Goal: Transaction & Acquisition: Purchase product/service

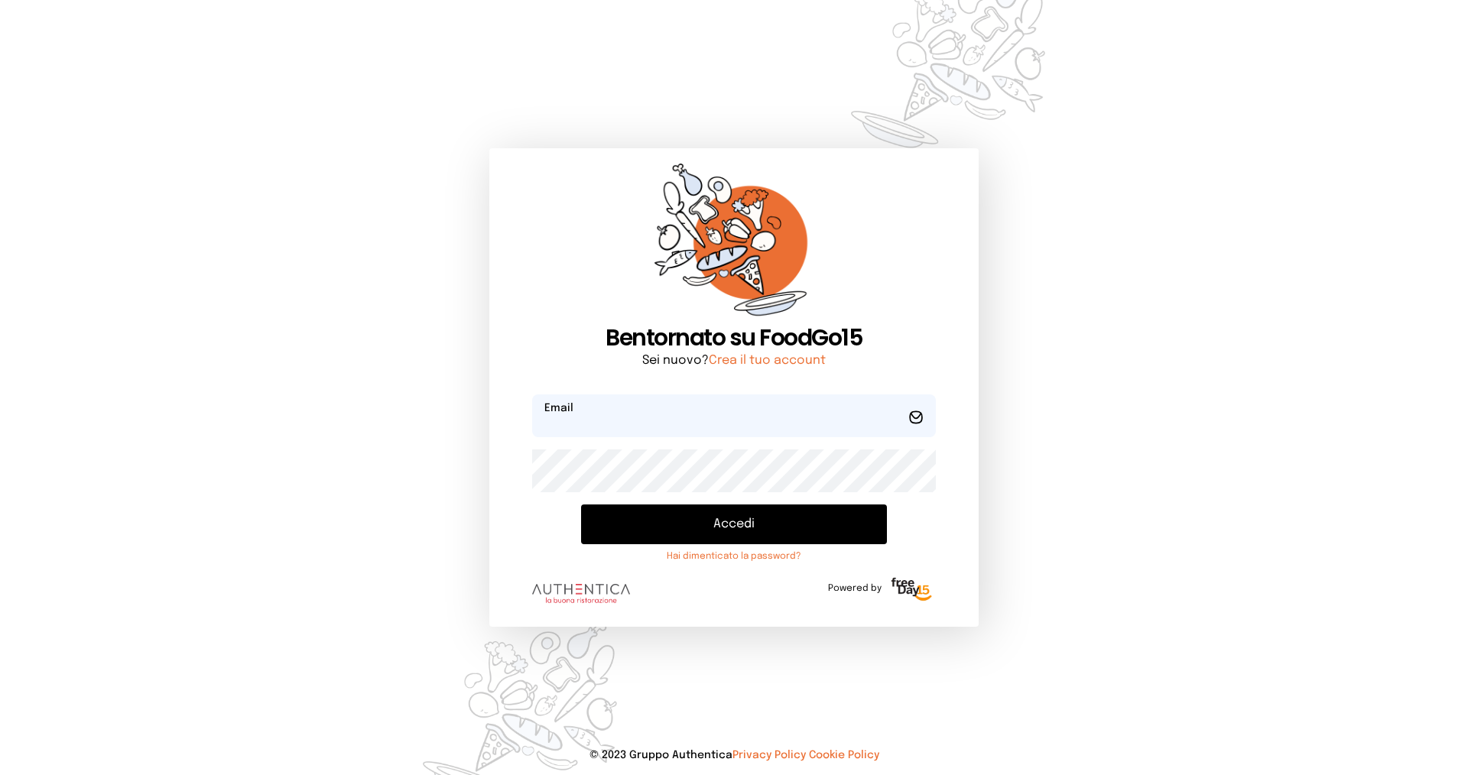
type input "**********"
click at [759, 526] on button "Accedi" at bounding box center [734, 525] width 306 height 40
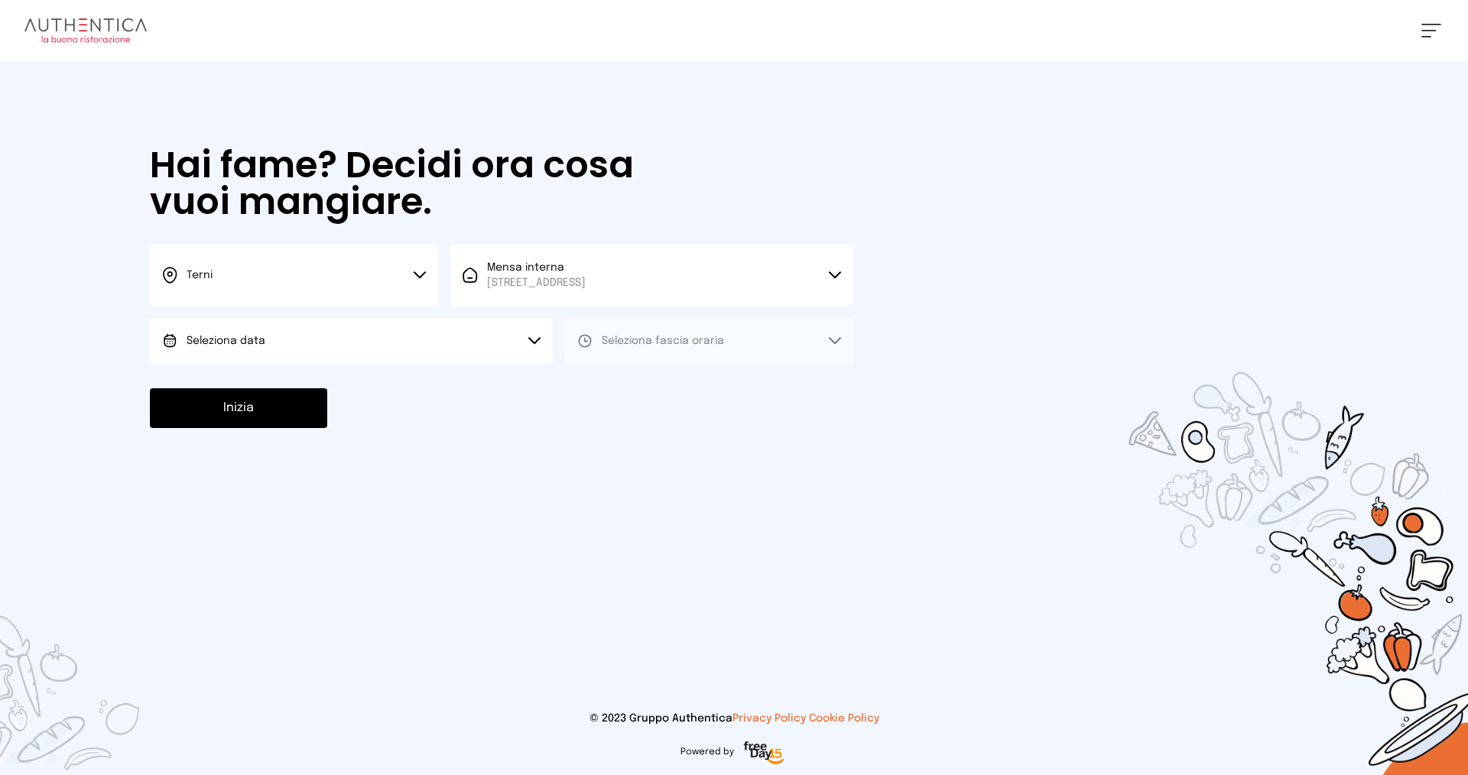
click at [252, 346] on span "Seleziona data" at bounding box center [226, 341] width 79 height 11
drag, startPoint x: 231, startPoint y: 368, endPoint x: 231, endPoint y: 379, distance: 11.5
click at [231, 379] on li "[DATE], [DATE]" at bounding box center [351, 384] width 403 height 40
click at [677, 336] on button "Seleziona fascia oraria" at bounding box center [709, 341] width 288 height 46
click at [655, 392] on li "Pranzo" at bounding box center [709, 384] width 288 height 40
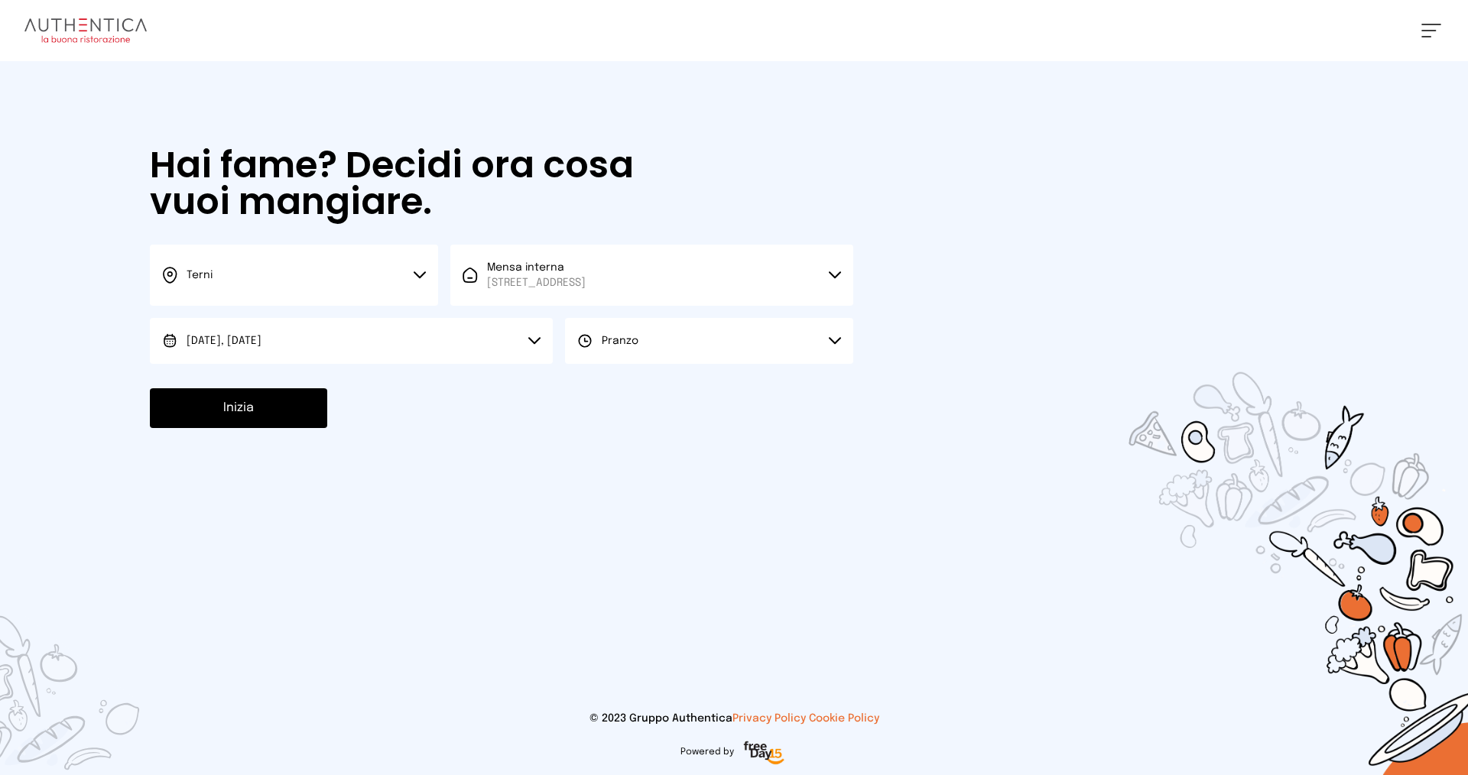
click at [313, 413] on button "Inizia" at bounding box center [238, 408] width 177 height 40
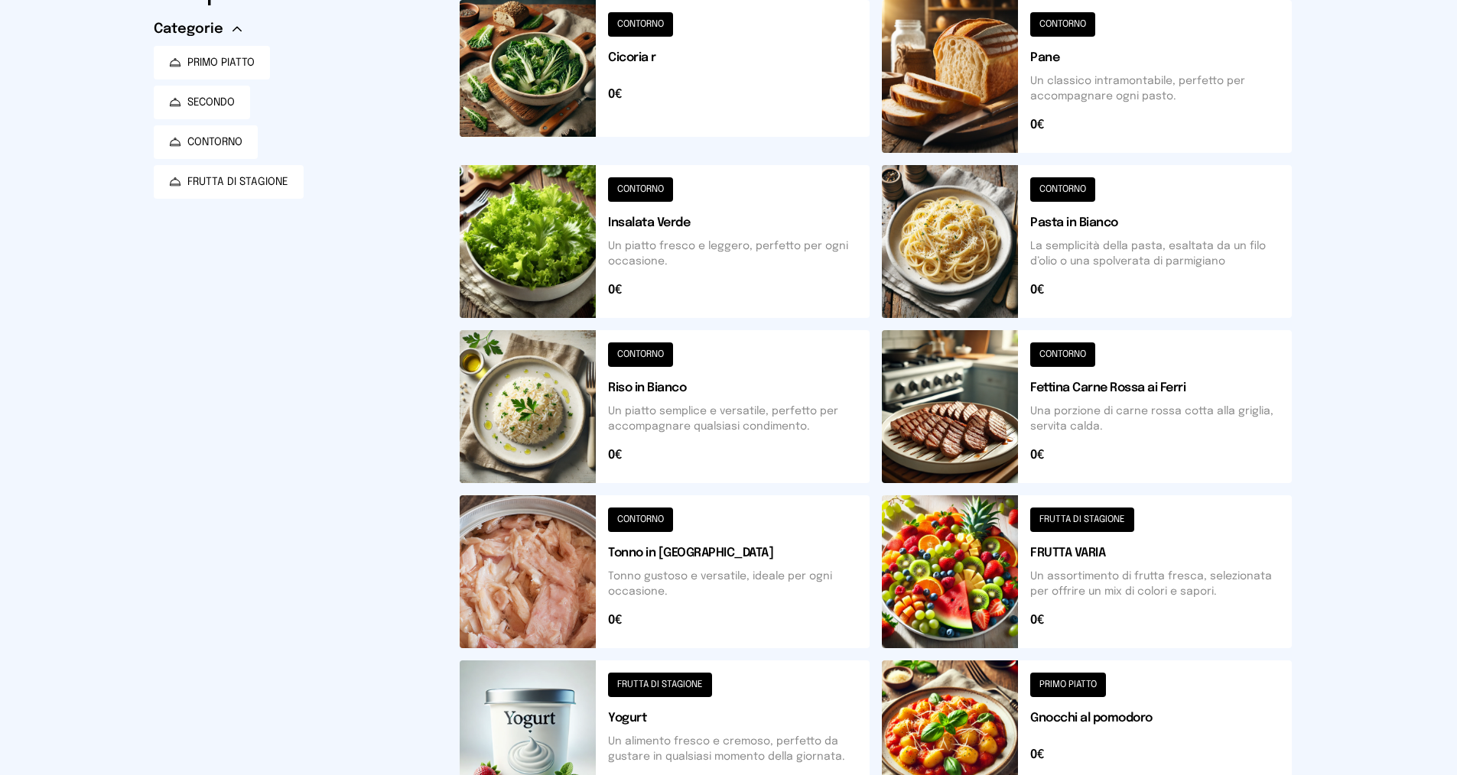
scroll to position [382, 0]
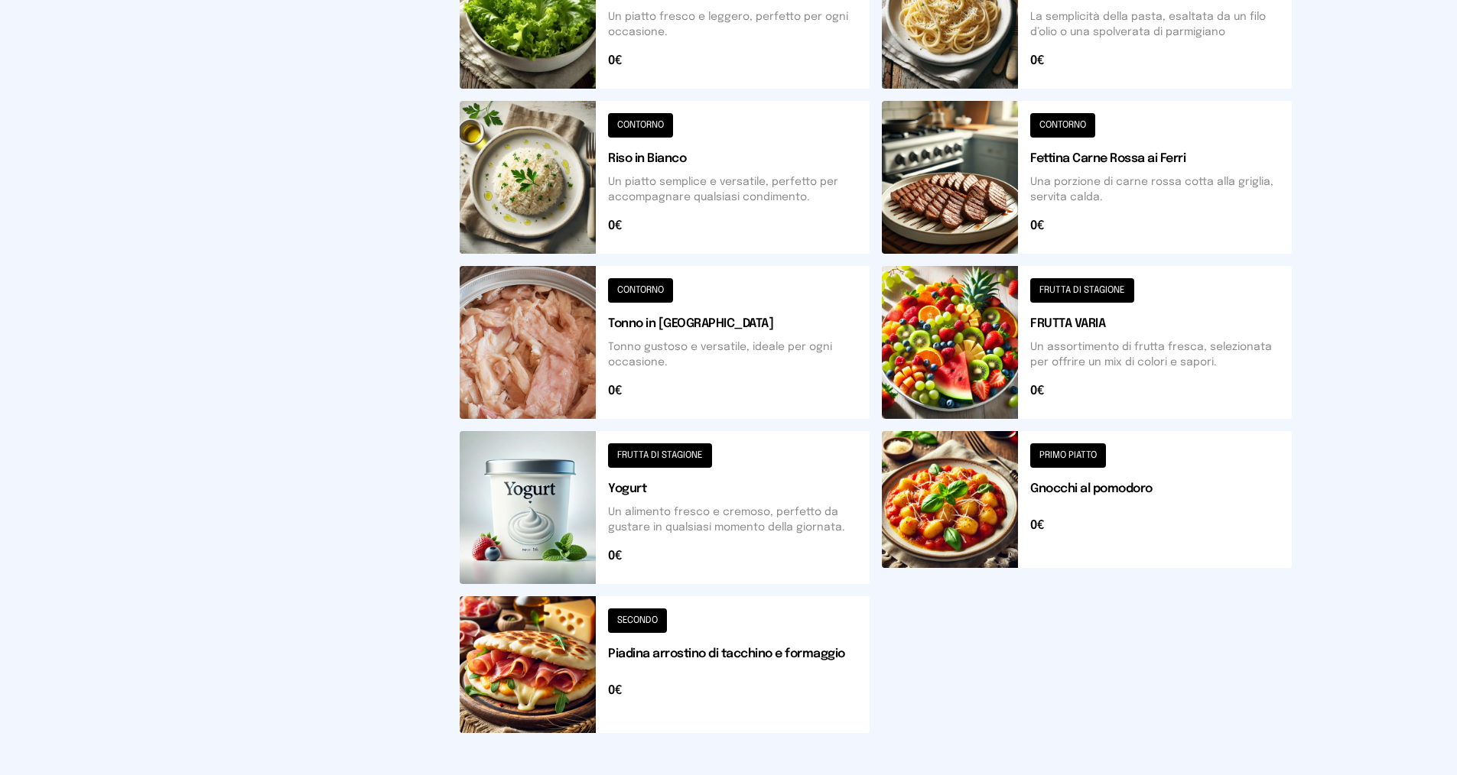
click at [768, 660] on button at bounding box center [665, 664] width 410 height 137
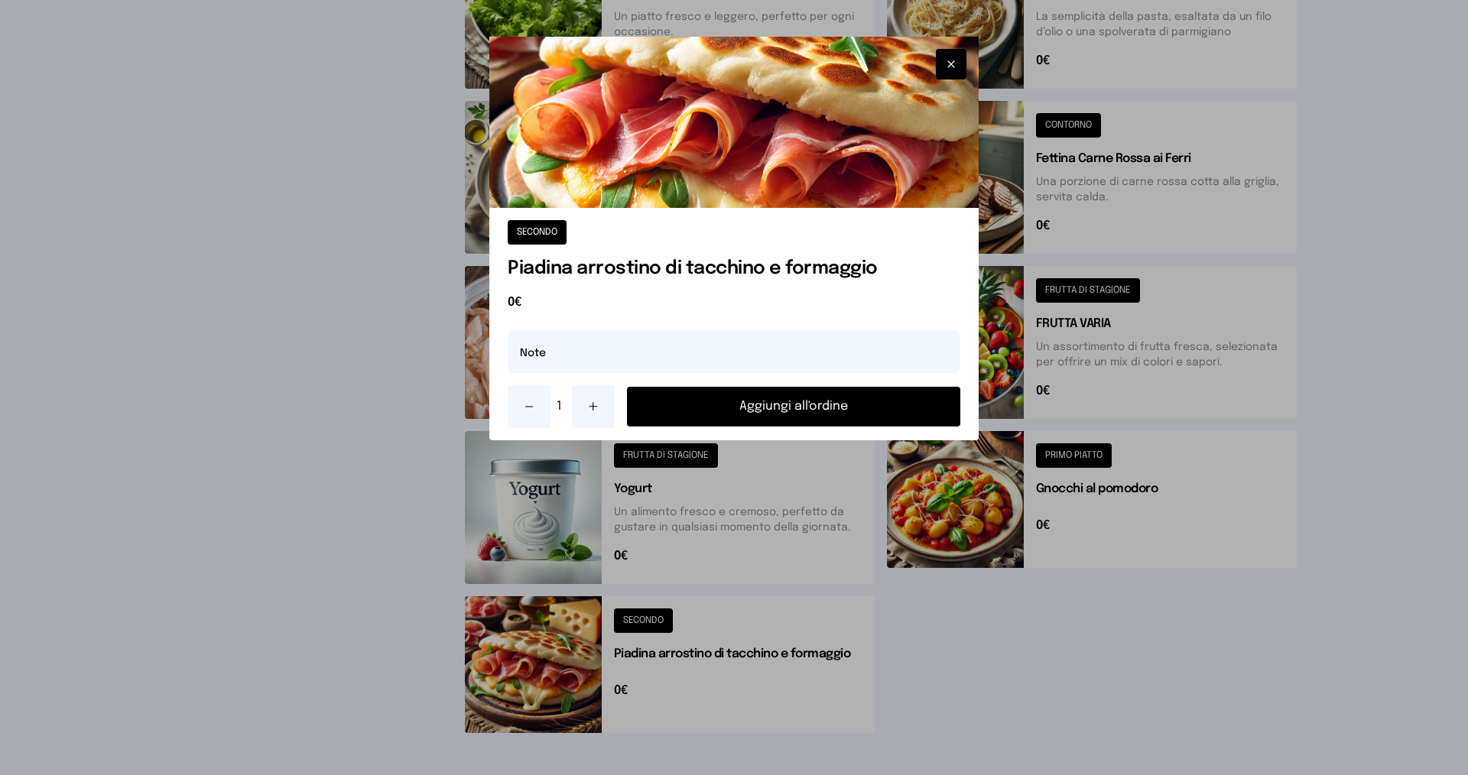
click at [785, 401] on button "Aggiungi all'ordine" at bounding box center [793, 407] width 333 height 40
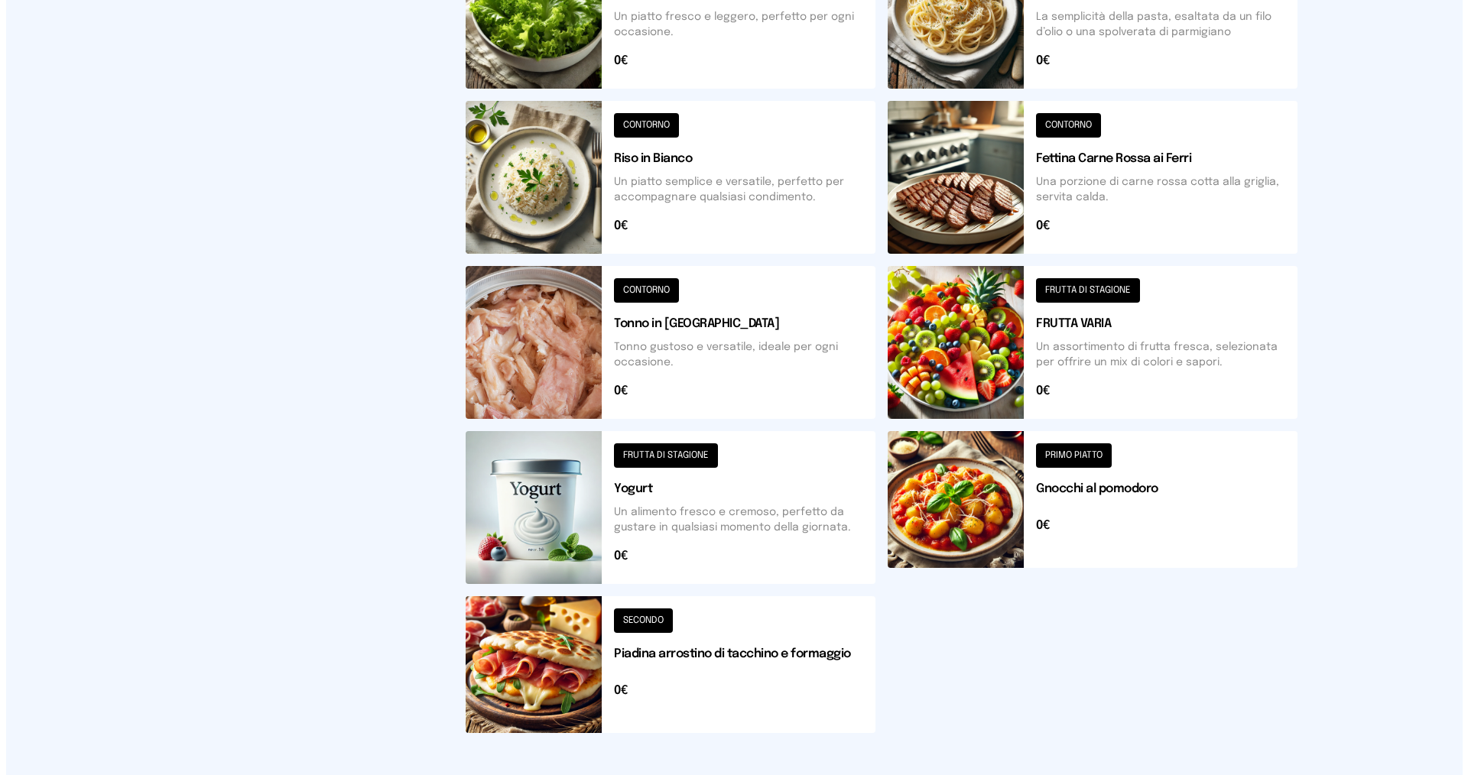
scroll to position [0, 0]
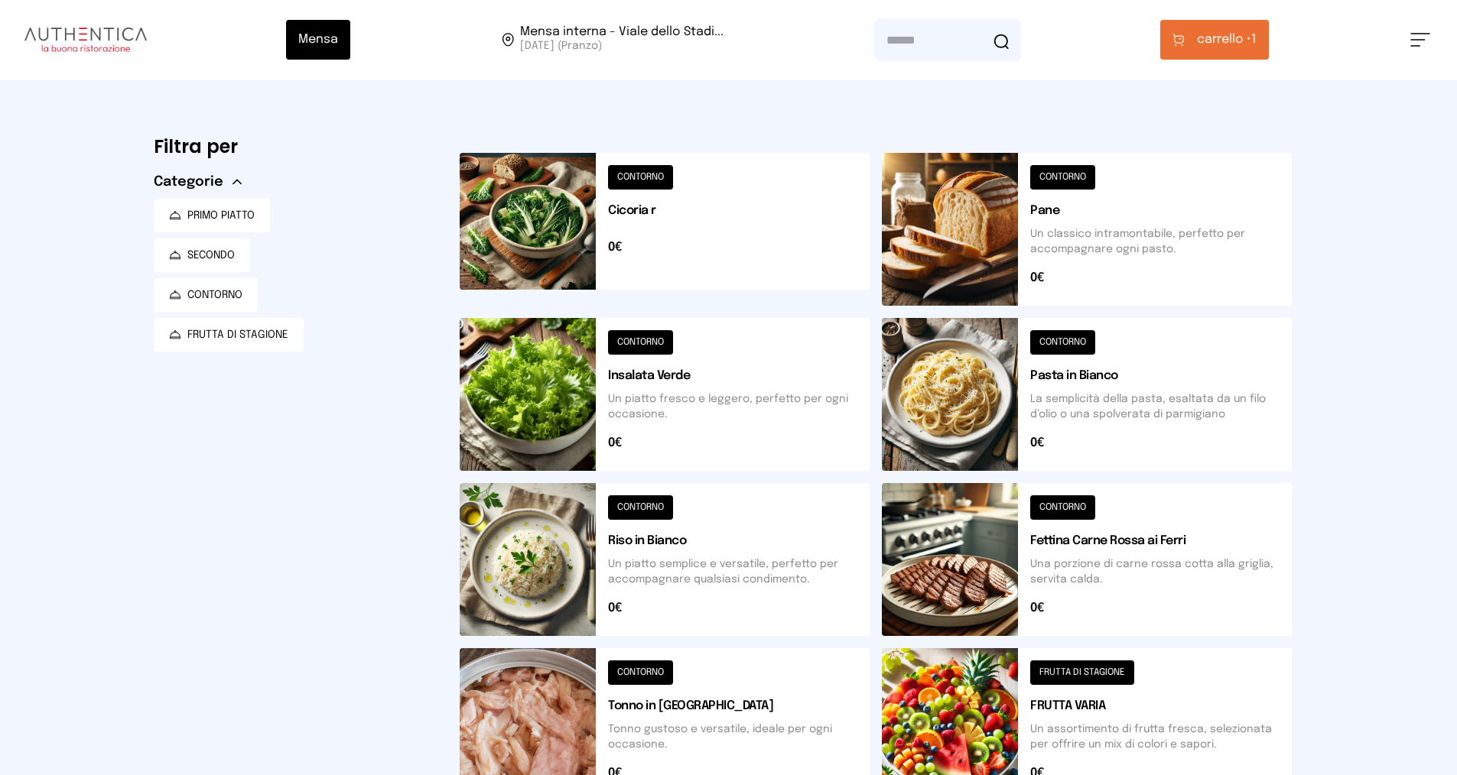
click at [1220, 38] on span "carrello •" at bounding box center [1224, 40] width 54 height 18
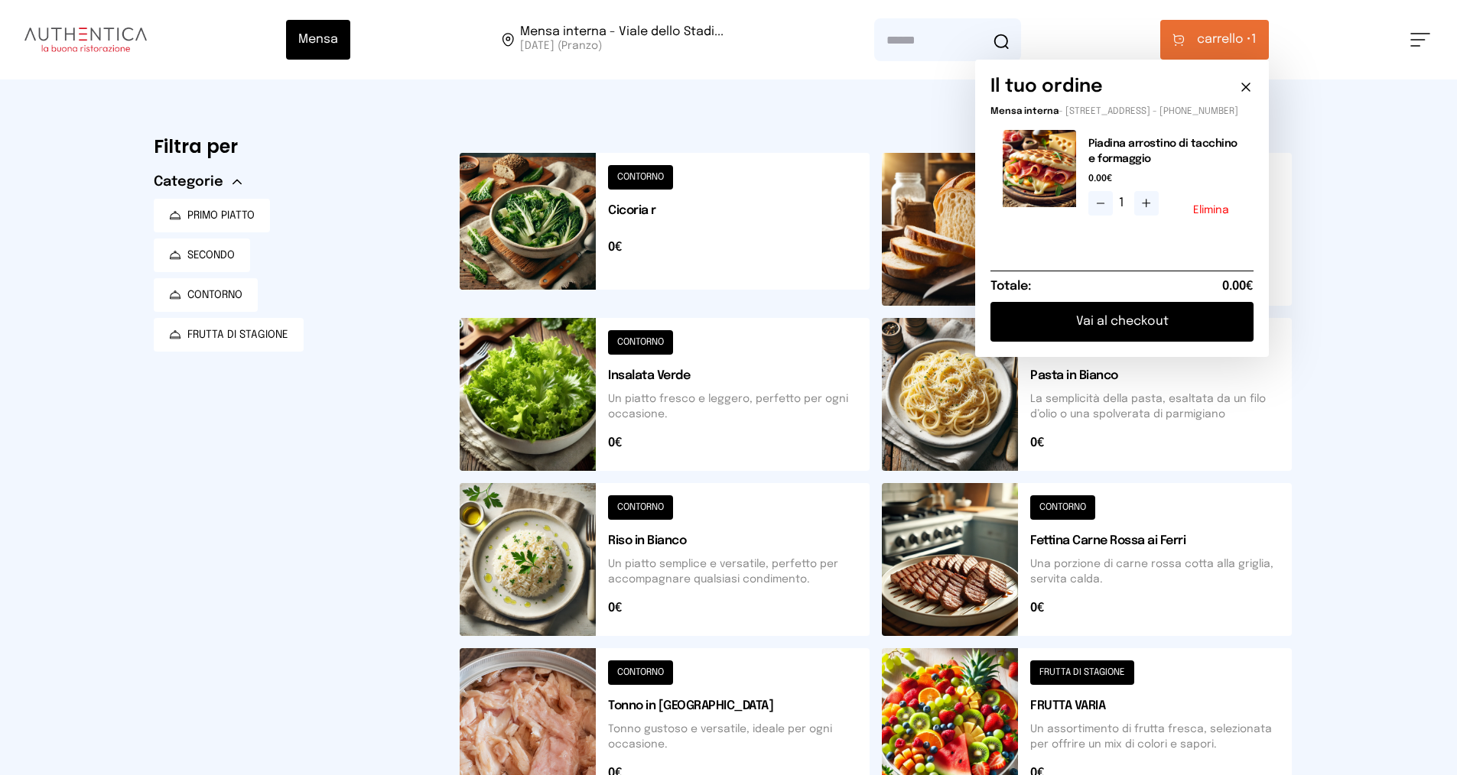
click at [1100, 334] on button "Vai al checkout" at bounding box center [1121, 322] width 263 height 40
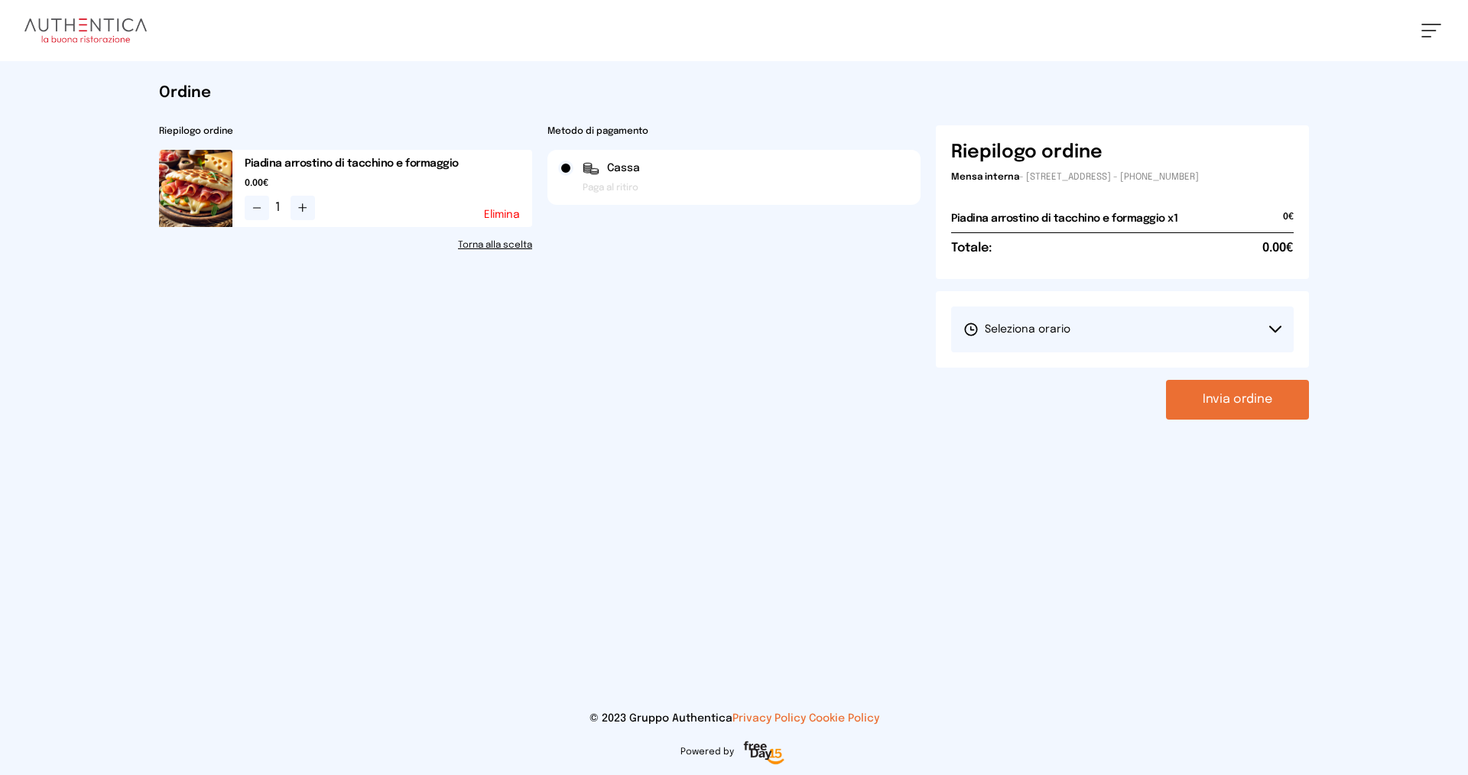
click at [1045, 326] on span "Seleziona orario" at bounding box center [1016, 329] width 107 height 15
click at [1009, 367] on span "1° Turno (13:00 - 15:00)" at bounding box center [1020, 372] width 115 height 15
click at [1225, 394] on button "Invia ordine" at bounding box center [1237, 400] width 143 height 40
